Goal: Task Accomplishment & Management: Use online tool/utility

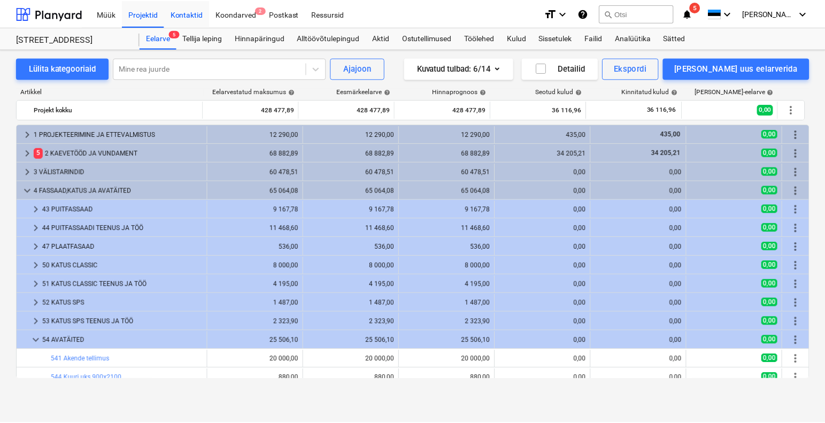
scroll to position [203, 0]
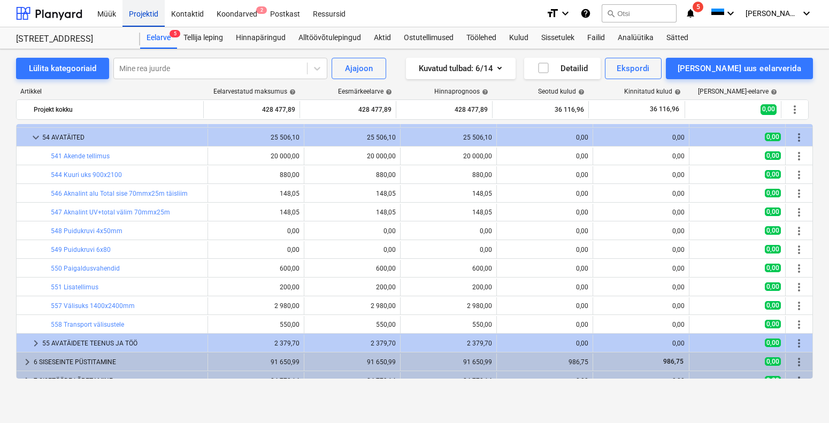
click at [140, 13] on div "Projektid" at bounding box center [143, 12] width 42 height 27
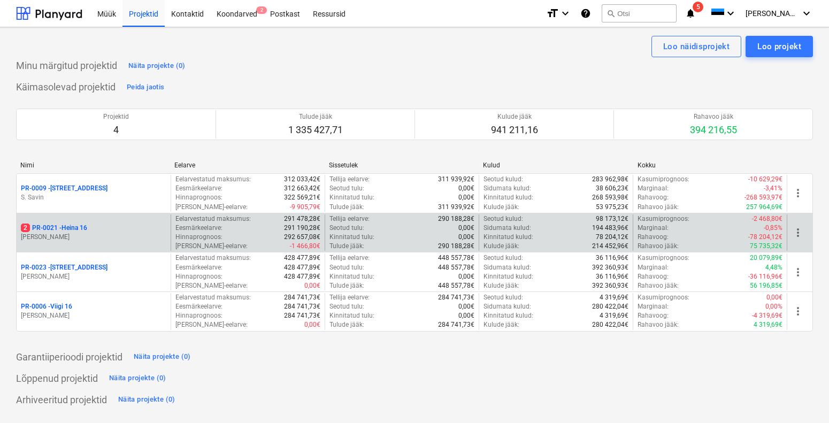
click at [89, 238] on p "[PERSON_NAME]" at bounding box center [93, 237] width 145 height 9
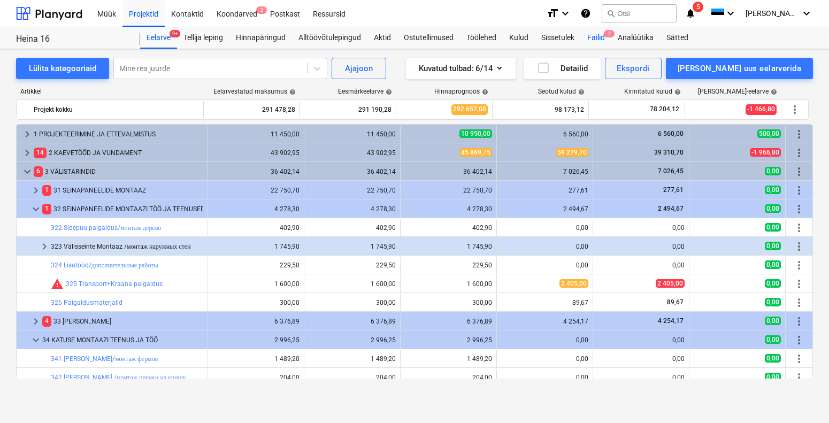
click at [593, 38] on div "Failid 2" at bounding box center [596, 37] width 30 height 21
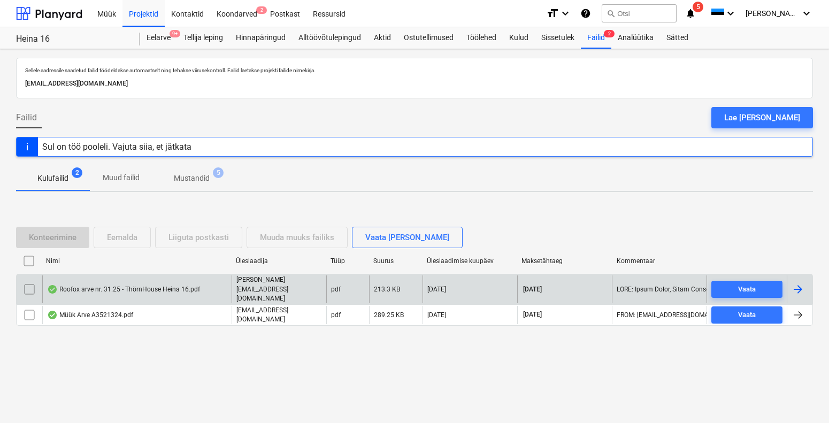
click at [133, 290] on div "Roofox arve nr. 31.25 - ThörnHouse Heina 16.pdf" at bounding box center [123, 289] width 153 height 9
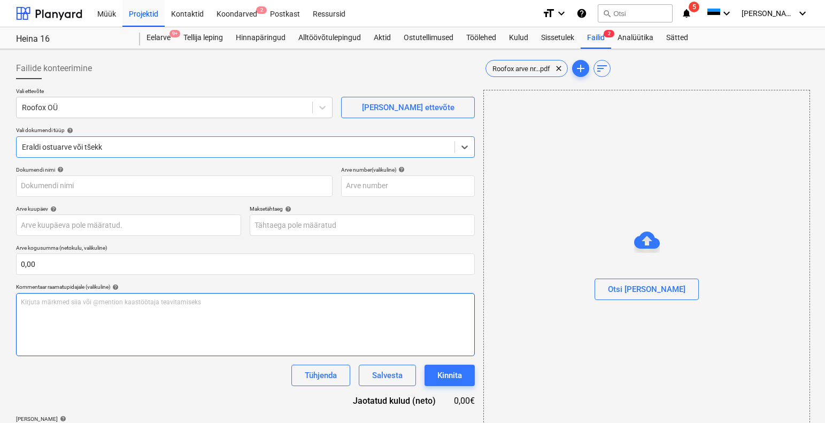
type input "31/25"
type input "[DATE]"
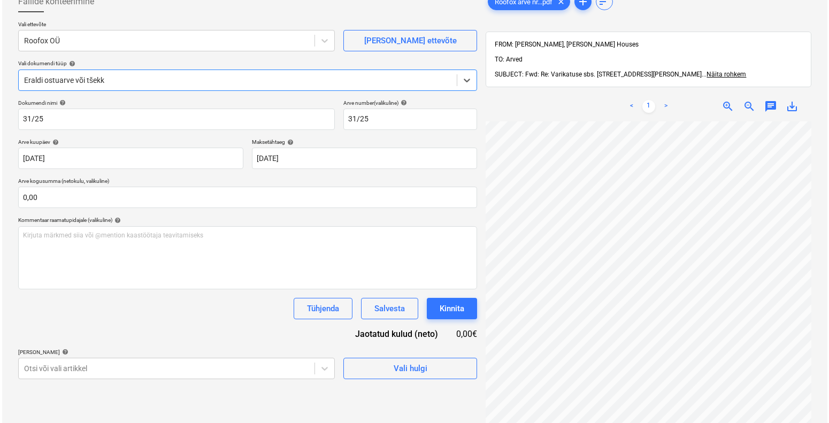
scroll to position [106, 0]
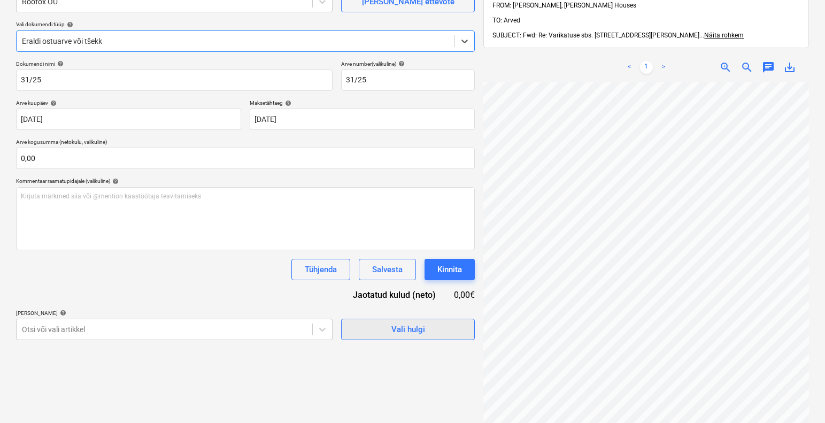
click at [402, 325] on div "Vali hulgi" at bounding box center [408, 329] width 34 height 14
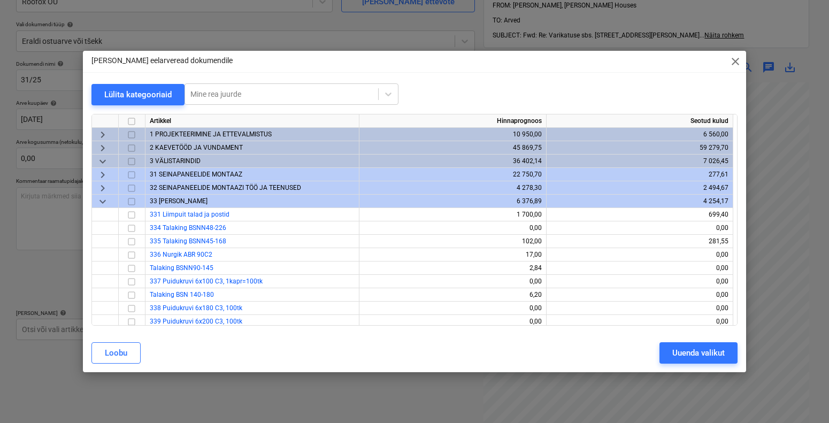
click at [109, 198] on span "keyboard_arrow_down" at bounding box center [102, 201] width 13 height 13
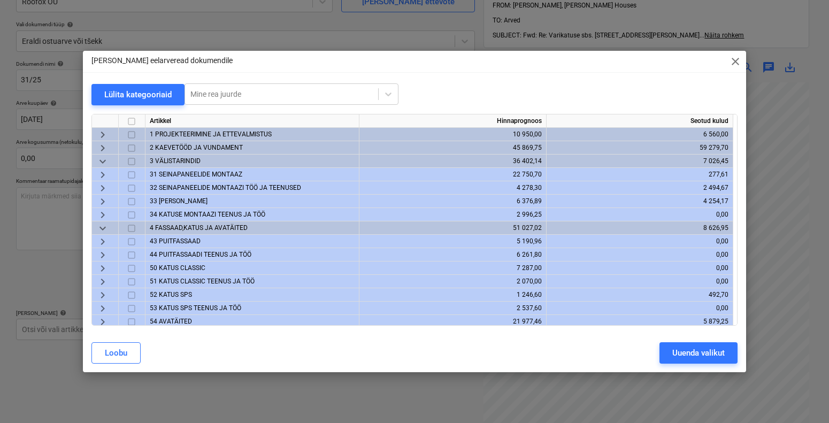
click at [162, 202] on span "33 [PERSON_NAME]" at bounding box center [179, 200] width 58 height 7
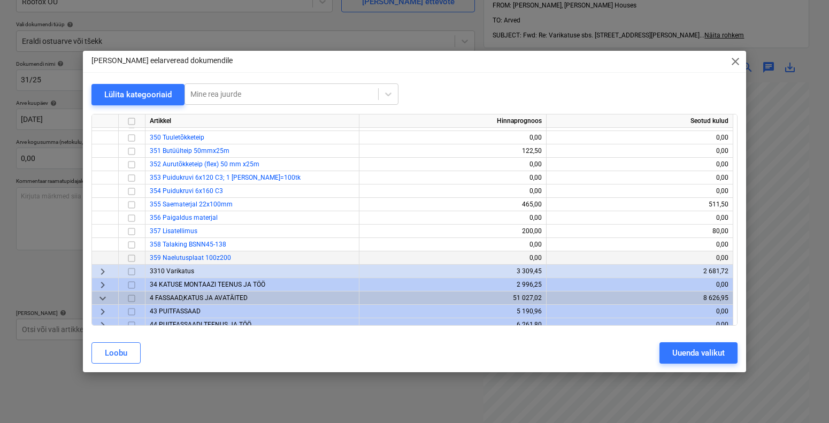
scroll to position [322, 0]
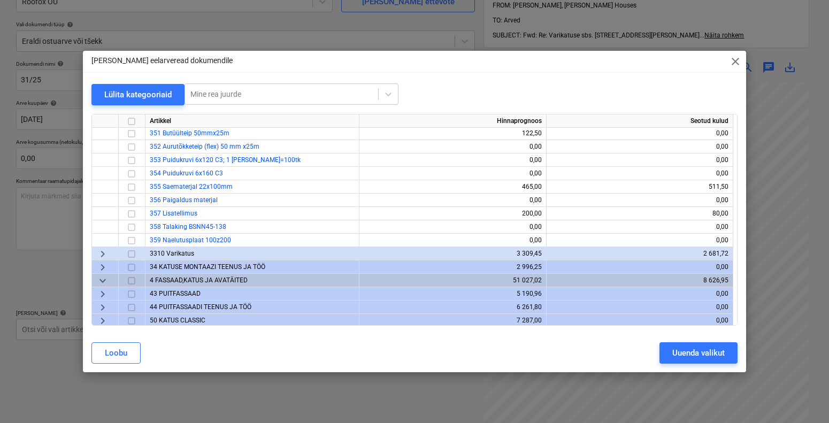
click at [169, 254] on span "3310 Varikatus" at bounding box center [172, 253] width 44 height 7
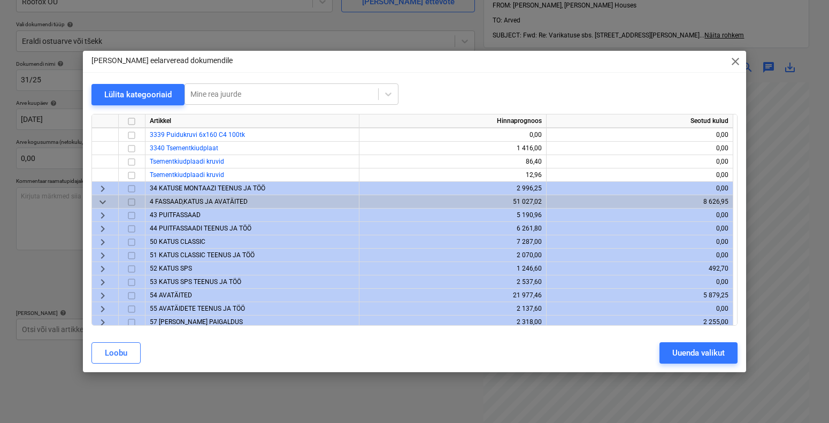
scroll to position [882, 0]
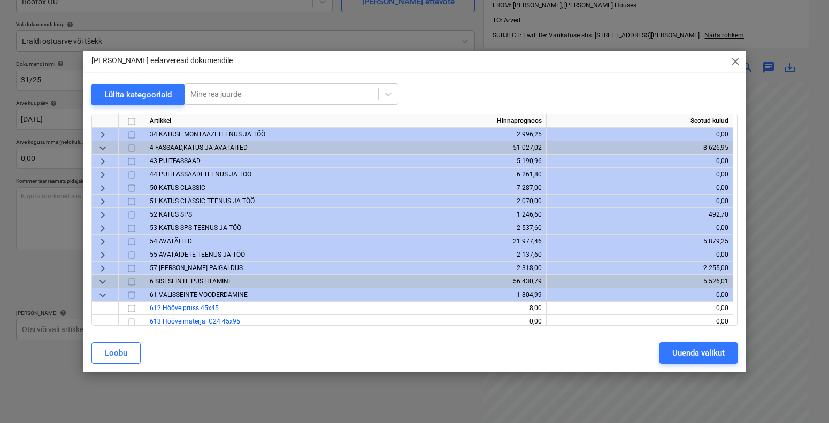
click at [179, 218] on div "52 KATUS SPS" at bounding box center [252, 214] width 214 height 13
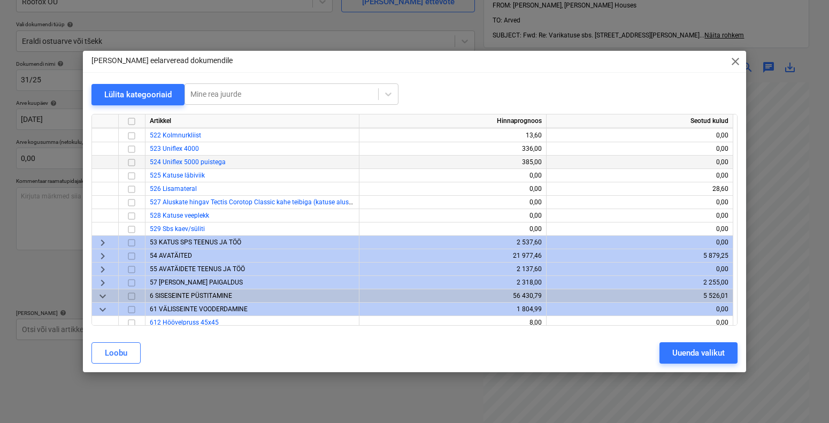
scroll to position [1013, 0]
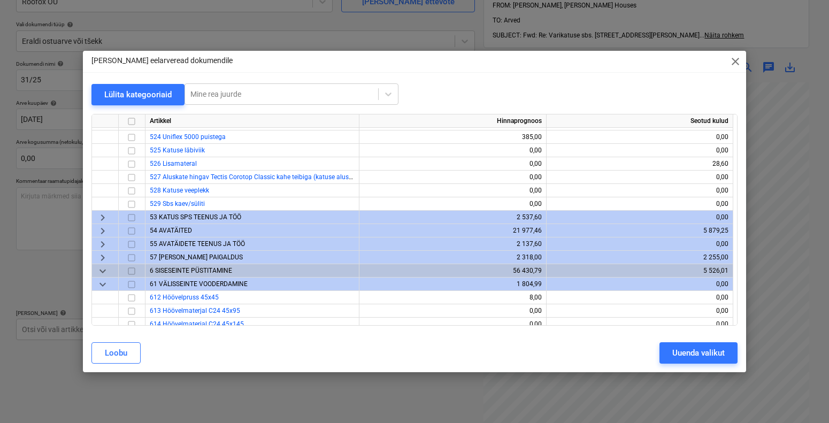
click at [198, 217] on span "53 KATUS SPS TEENUS JA TÖÖ" at bounding box center [195, 216] width 91 height 7
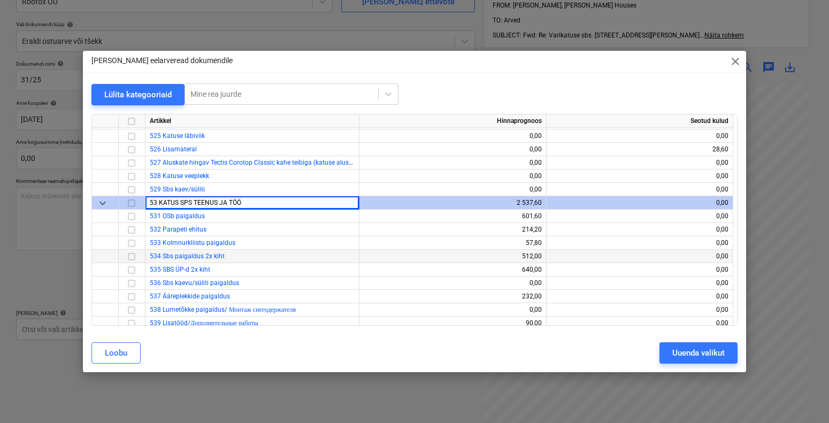
scroll to position [1030, 0]
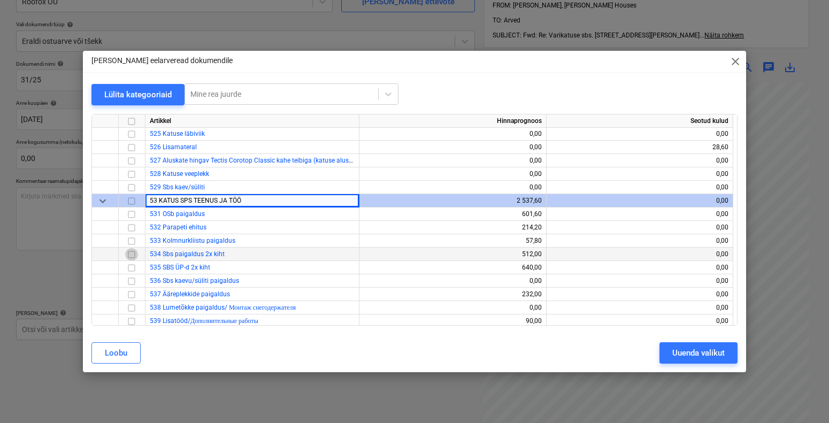
click at [134, 253] on input "checkbox" at bounding box center [131, 254] width 13 height 13
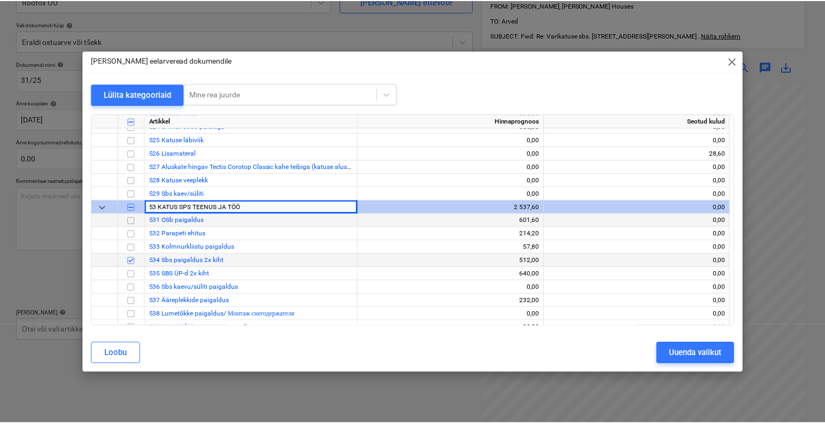
scroll to position [1031, 0]
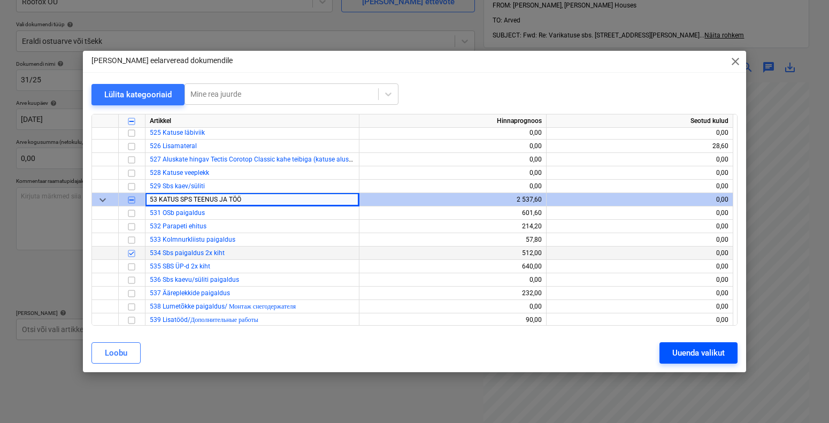
click at [679, 354] on div "Uuenda valikut" at bounding box center [698, 353] width 52 height 14
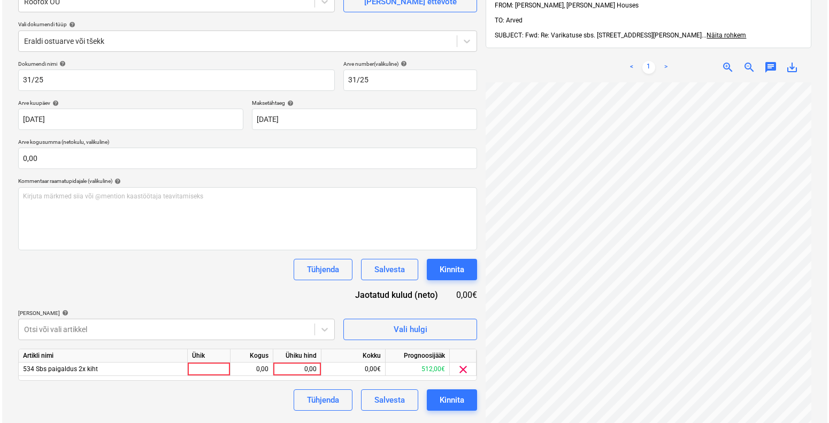
scroll to position [178, 78]
click at [193, 367] on div at bounding box center [207, 368] width 43 height 13
type input "1"
click at [242, 367] on div "0,00" at bounding box center [250, 368] width 34 height 13
type input "1"
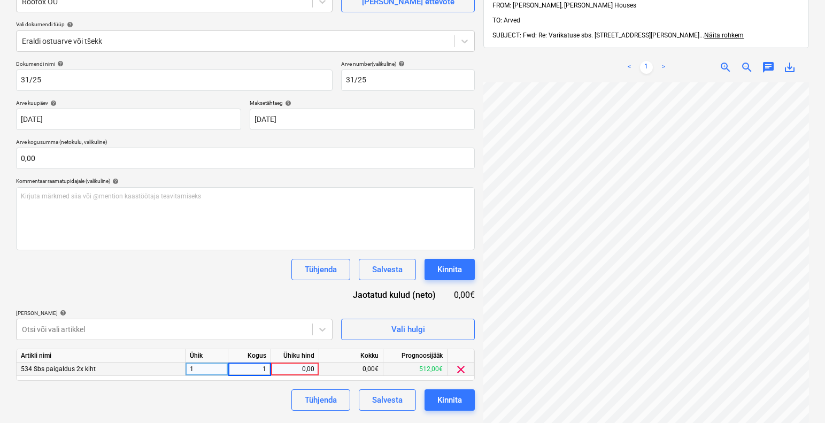
click at [298, 367] on div "0,00" at bounding box center [294, 368] width 39 height 13
type input "1456,5"
click at [274, 398] on div "Tühjenda Salvesta Kinnita" at bounding box center [245, 399] width 459 height 21
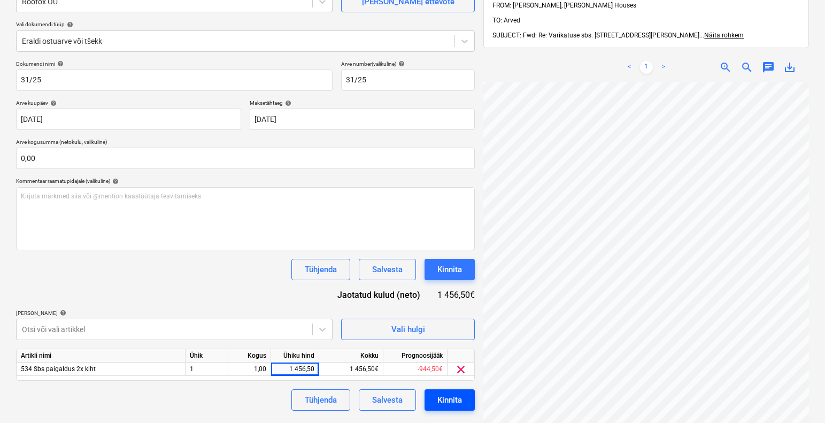
click at [437, 396] on div "Kinnita" at bounding box center [449, 400] width 25 height 14
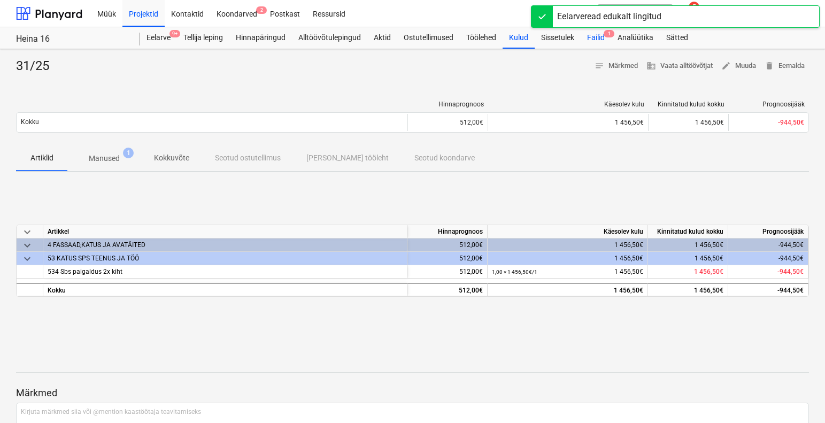
click at [587, 37] on div "Failid 1" at bounding box center [596, 37] width 30 height 21
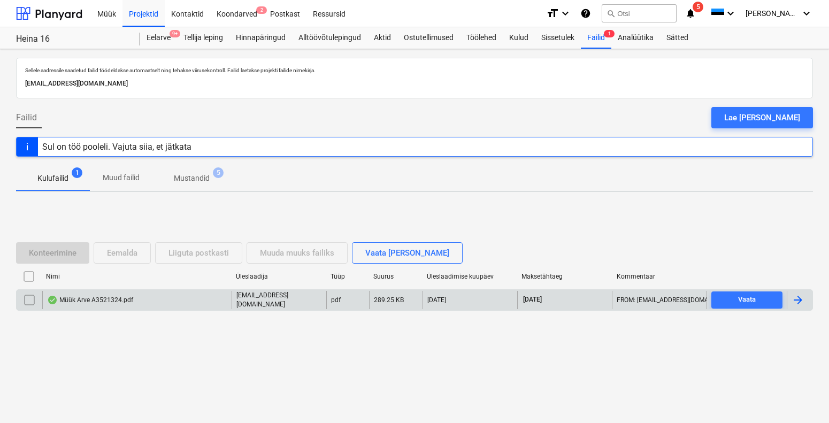
click at [103, 294] on div "Müük Arve A3521324.pdf" at bounding box center [136, 300] width 189 height 18
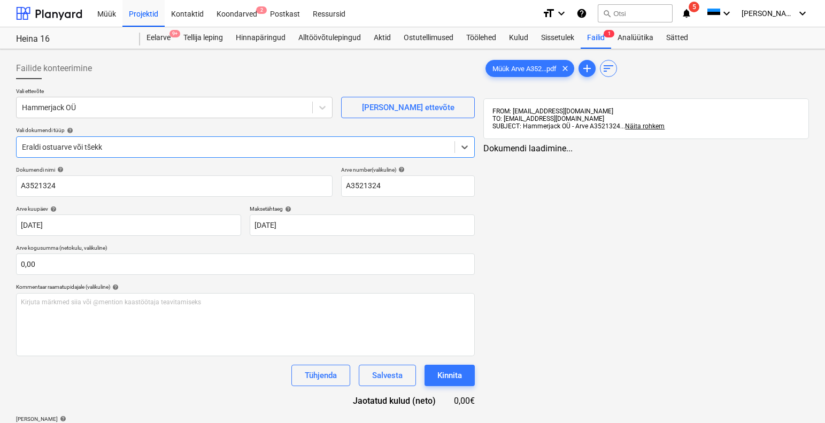
type input "A3521324"
type input "[DATE]"
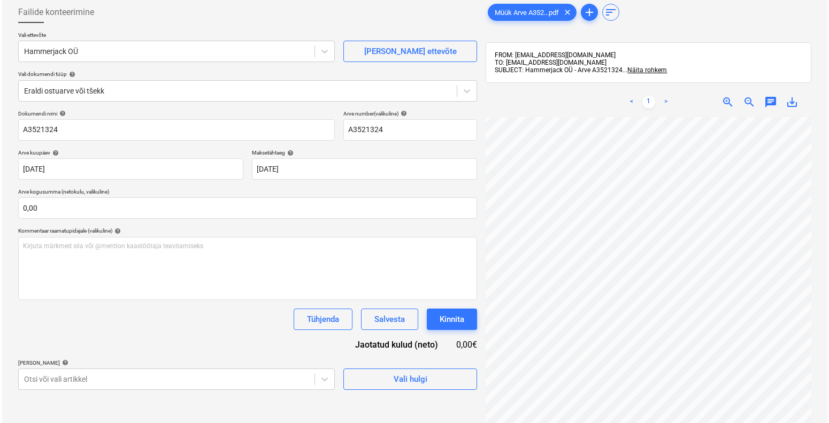
scroll to position [121, 0]
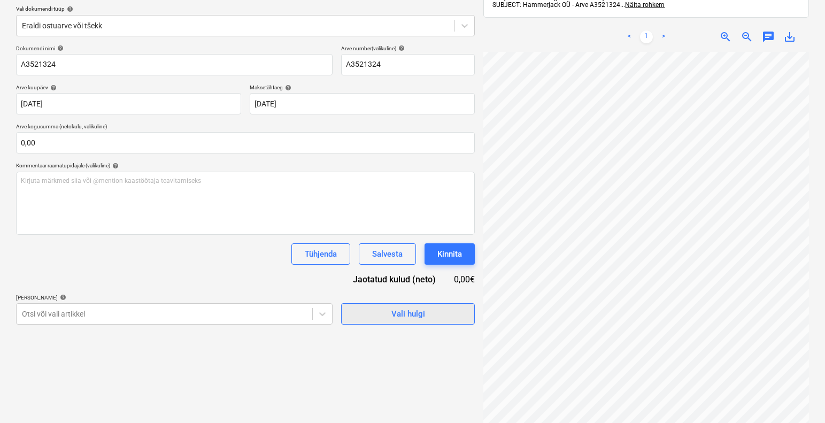
click at [397, 324] on button "Vali hulgi" at bounding box center [408, 313] width 134 height 21
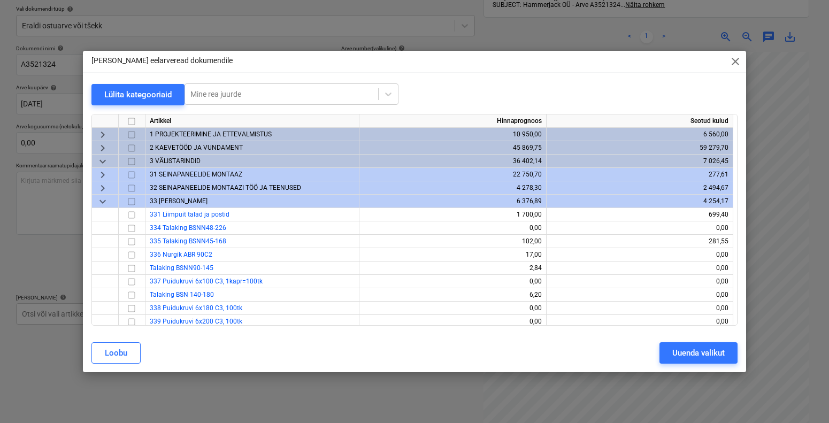
click at [109, 197] on div "keyboard_arrow_down" at bounding box center [105, 201] width 27 height 13
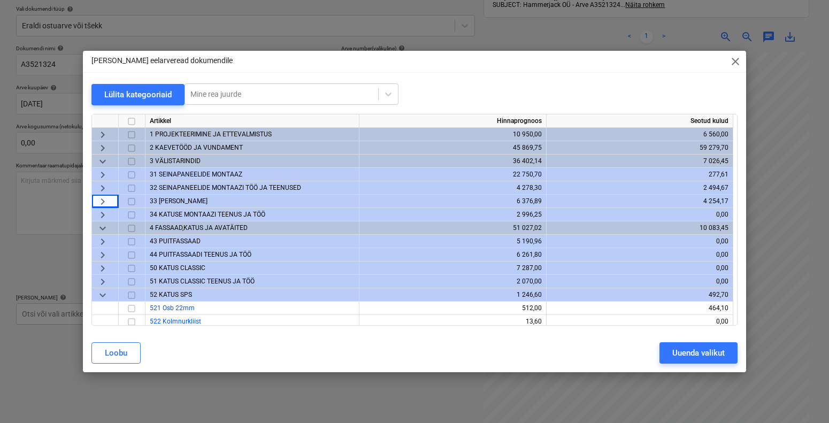
click at [99, 159] on span "keyboard_arrow_down" at bounding box center [102, 161] width 13 height 13
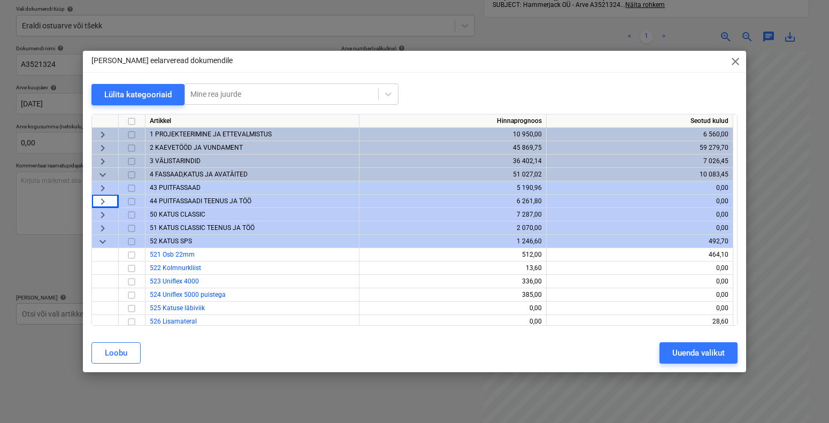
click at [111, 173] on div "keyboard_arrow_down" at bounding box center [105, 174] width 27 height 13
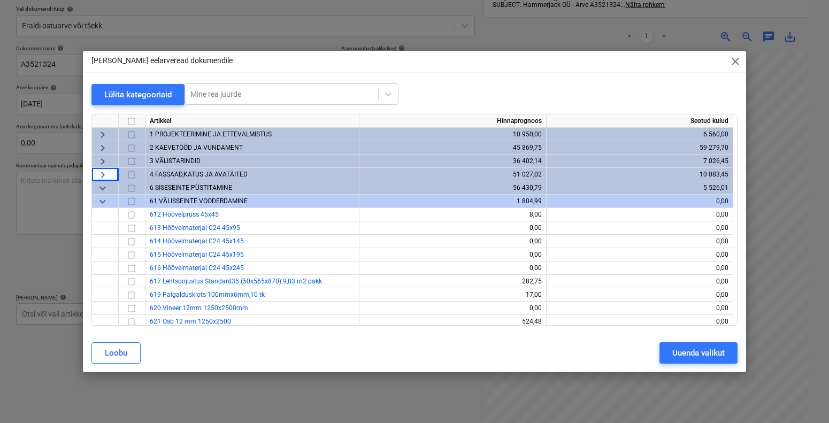
click at [103, 198] on span "keyboard_arrow_down" at bounding box center [102, 201] width 13 height 13
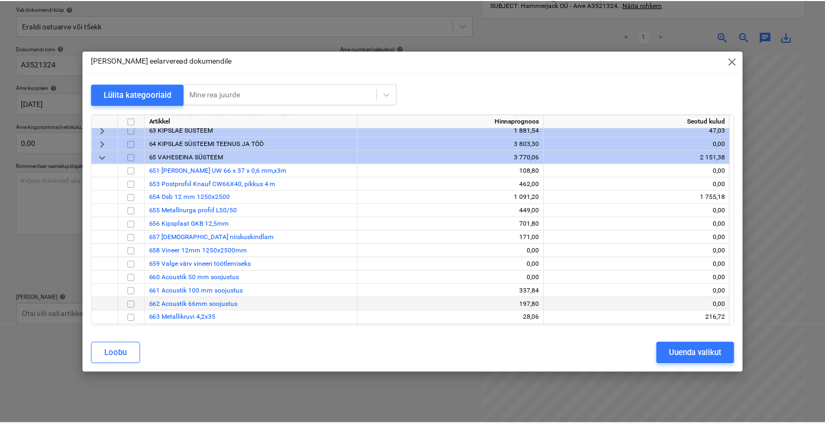
scroll to position [149, 0]
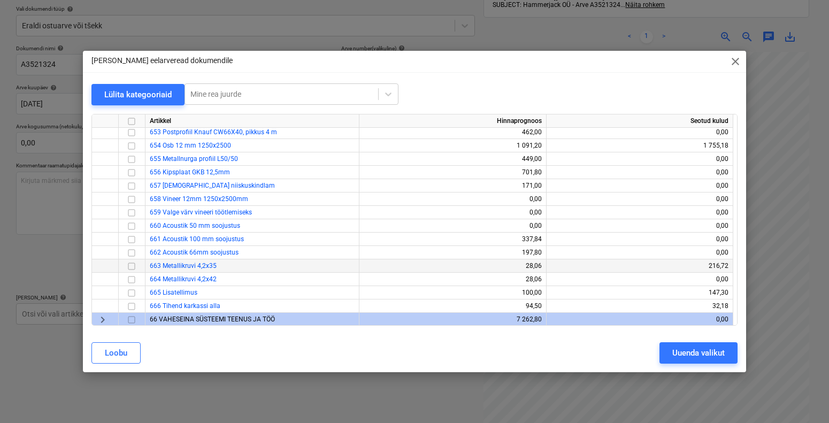
click at [134, 266] on input "checkbox" at bounding box center [131, 265] width 13 height 13
click at [691, 357] on div "Uuenda valikut" at bounding box center [698, 353] width 52 height 14
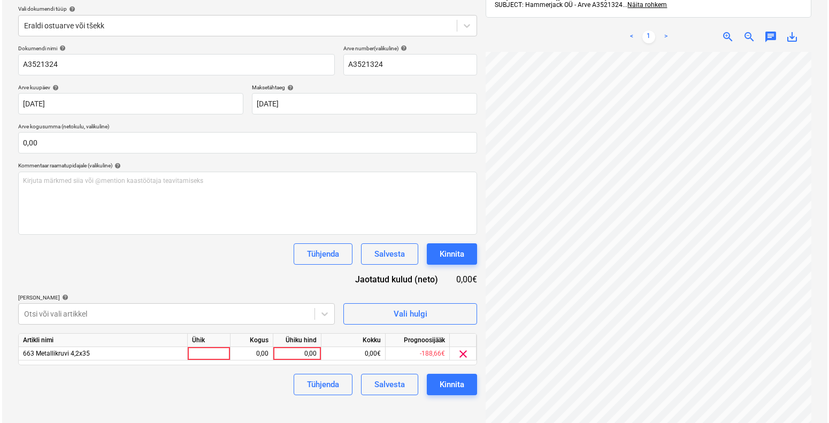
scroll to position [64, 76]
click at [215, 349] on div at bounding box center [207, 353] width 43 height 13
type input "1"
click at [252, 356] on div "0,00" at bounding box center [250, 353] width 34 height 13
type input "1"
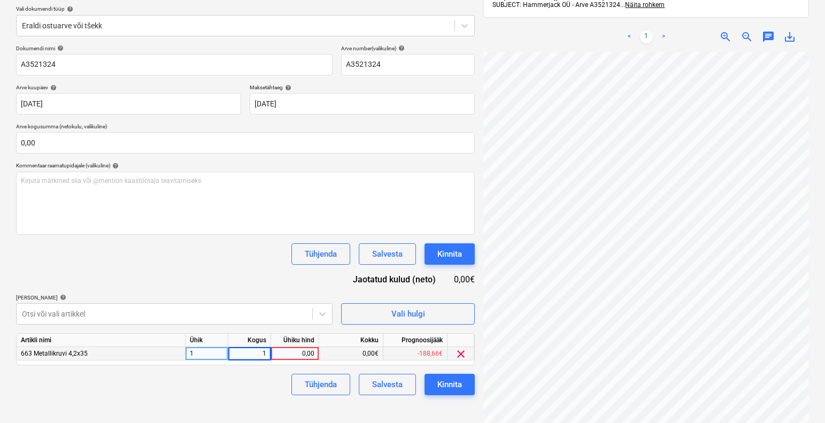
click at [290, 352] on div "0,00" at bounding box center [294, 353] width 39 height 13
type input "48,54"
click at [258, 389] on div "Tühjenda Salvesta Kinnita" at bounding box center [245, 384] width 459 height 21
click at [429, 380] on button "Kinnita" at bounding box center [450, 384] width 50 height 21
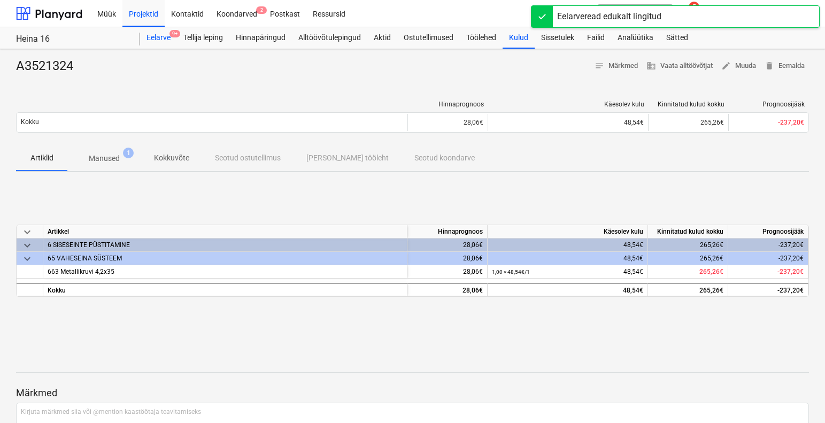
click at [157, 37] on div "Eelarve 9+" at bounding box center [158, 37] width 37 height 21
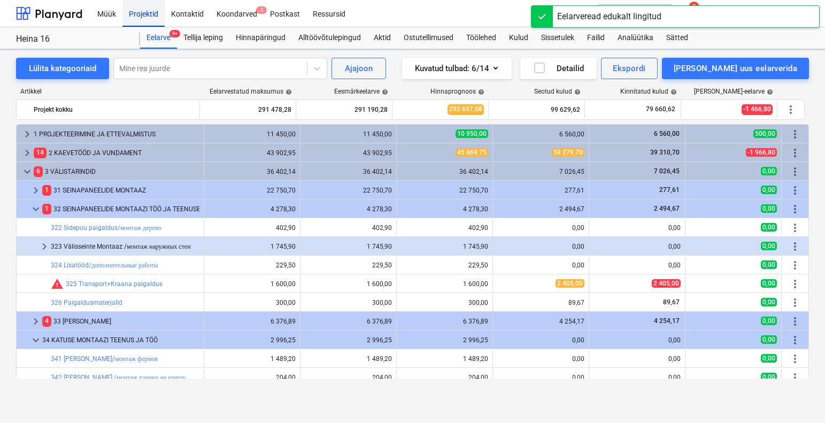
click at [133, 17] on div "Projektid" at bounding box center [143, 12] width 42 height 27
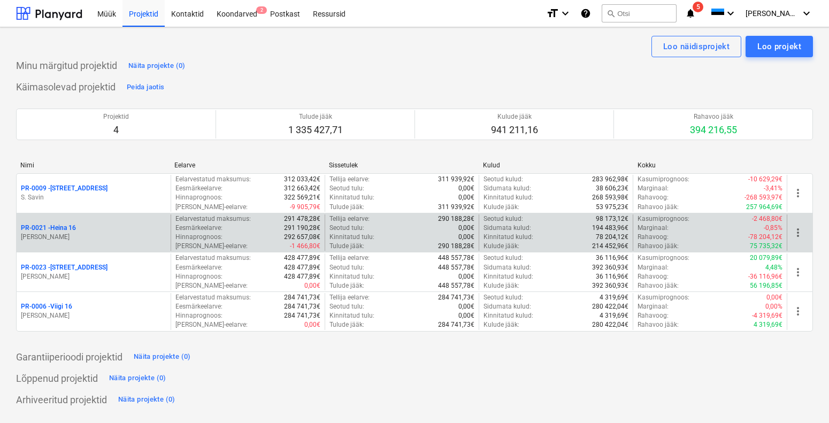
click at [108, 231] on div "PR-0021 - Heina 16" at bounding box center [93, 227] width 145 height 9
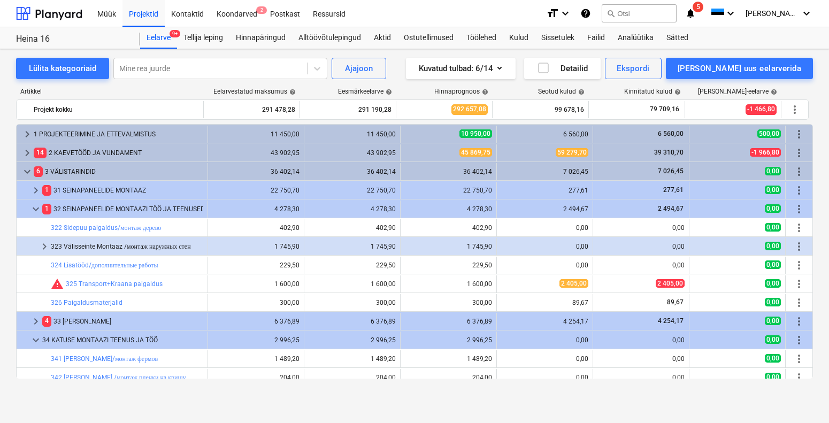
scroll to position [15, 0]
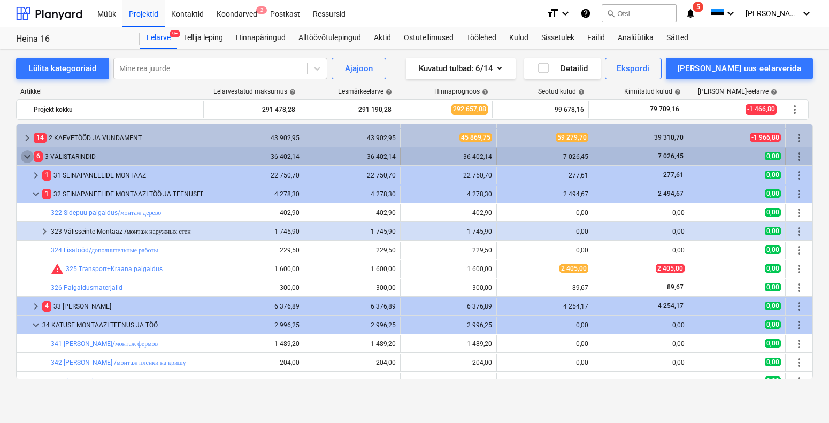
click at [30, 158] on span "keyboard_arrow_down" at bounding box center [27, 156] width 13 height 13
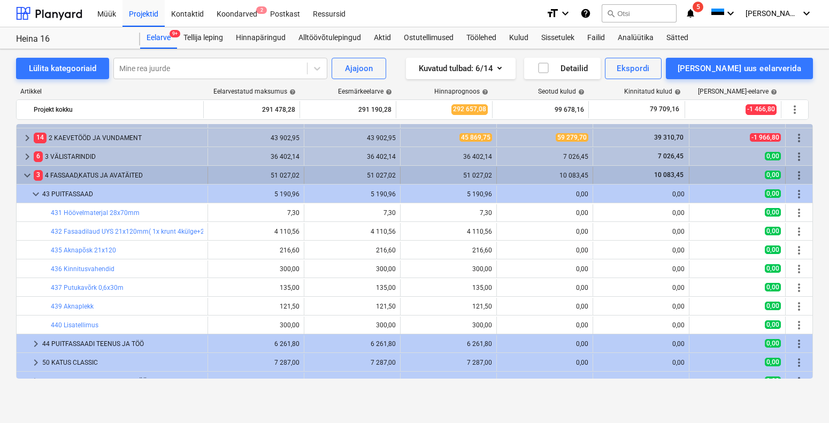
click at [27, 171] on span "keyboard_arrow_down" at bounding box center [27, 175] width 13 height 13
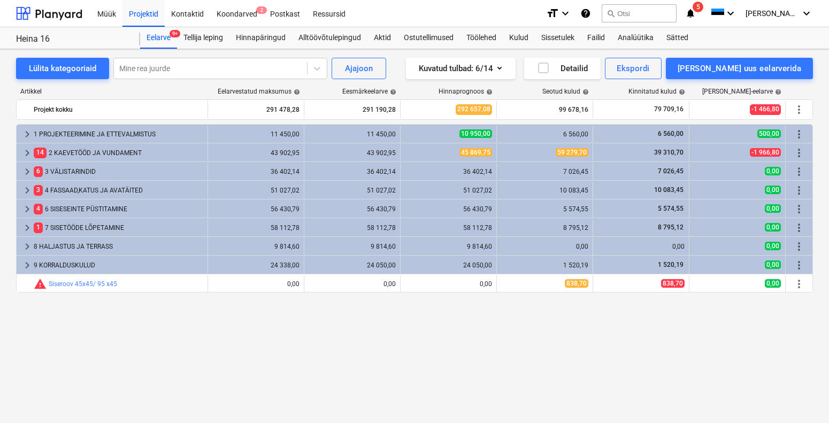
scroll to position [0, 0]
click at [157, 14] on div "Projektid" at bounding box center [143, 12] width 42 height 27
